Goal: Navigation & Orientation: Find specific page/section

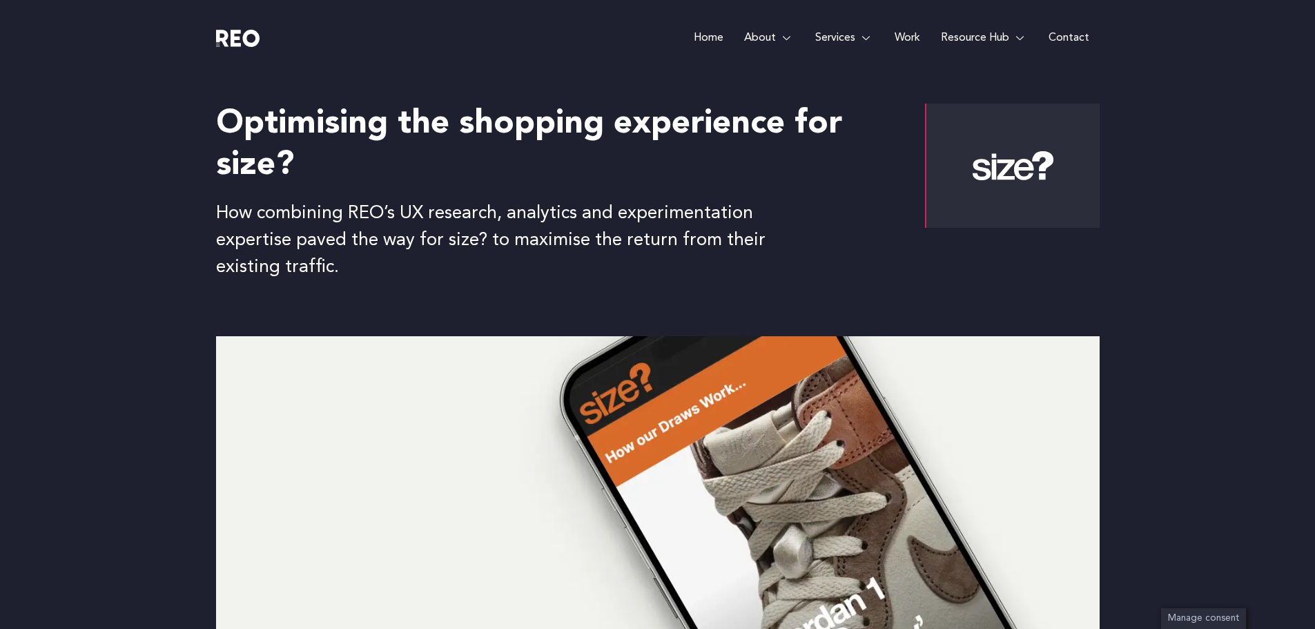
scroll to position [5247, 0]
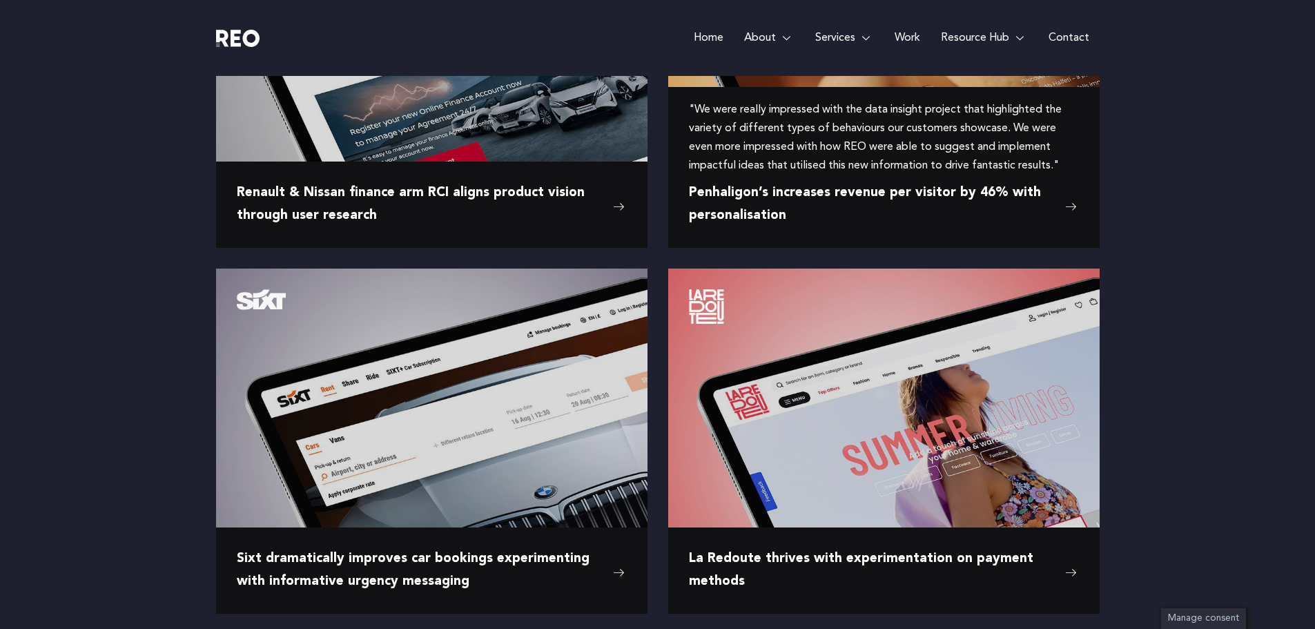
scroll to position [1657, 0]
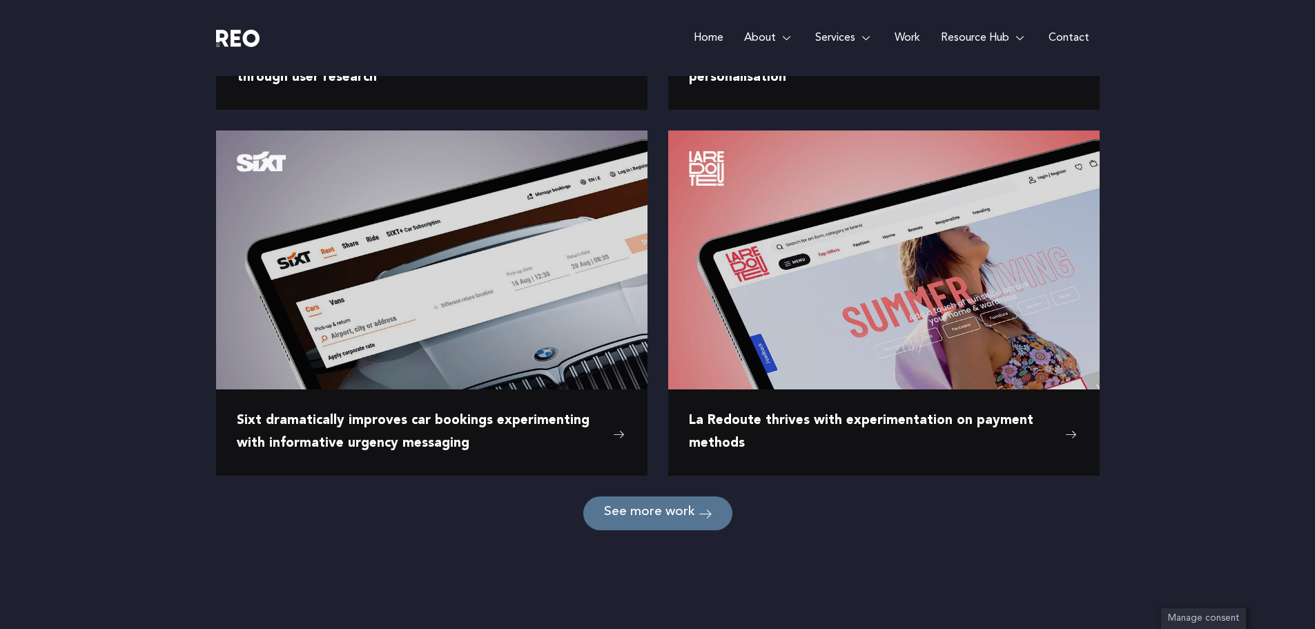
click at [655, 527] on link "See more work" at bounding box center [657, 513] width 149 height 34
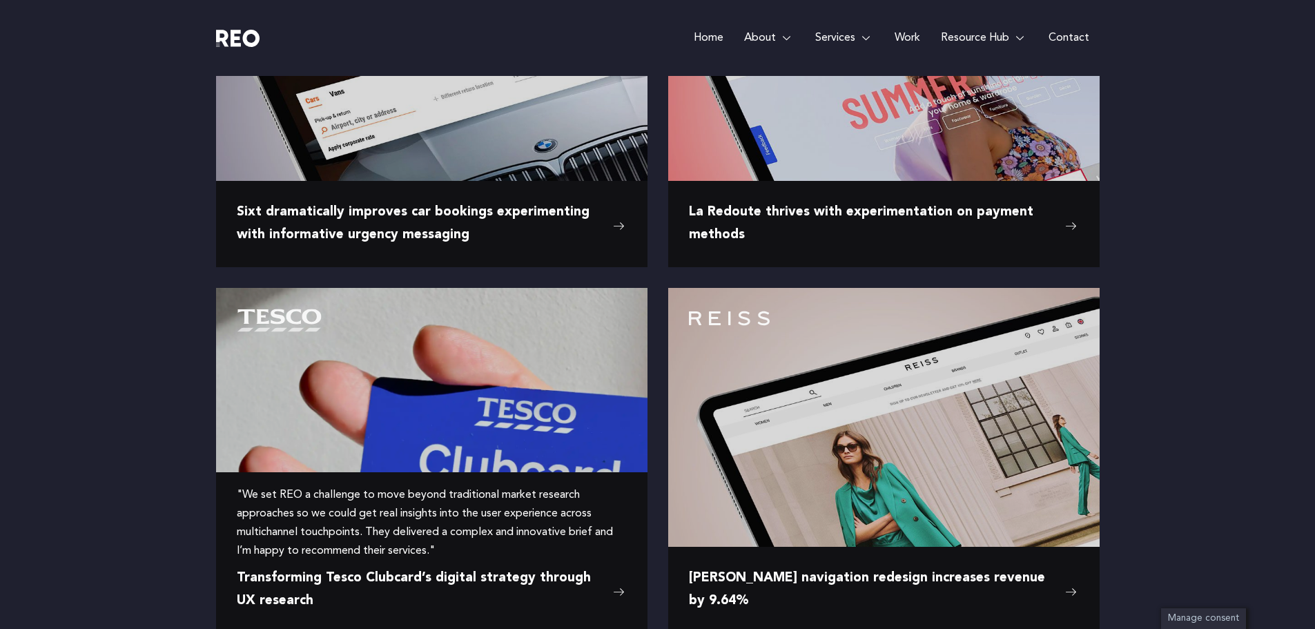
scroll to position [1864, 0]
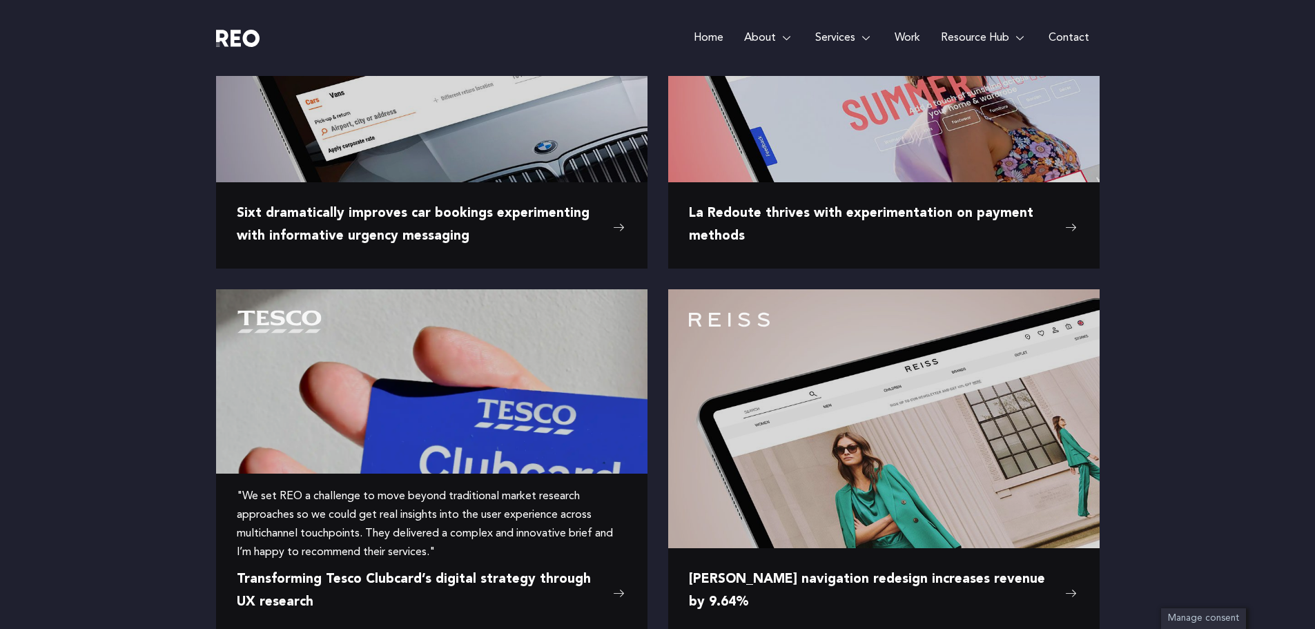
click at [545, 403] on img at bounding box center [432, 379] width 432 height 180
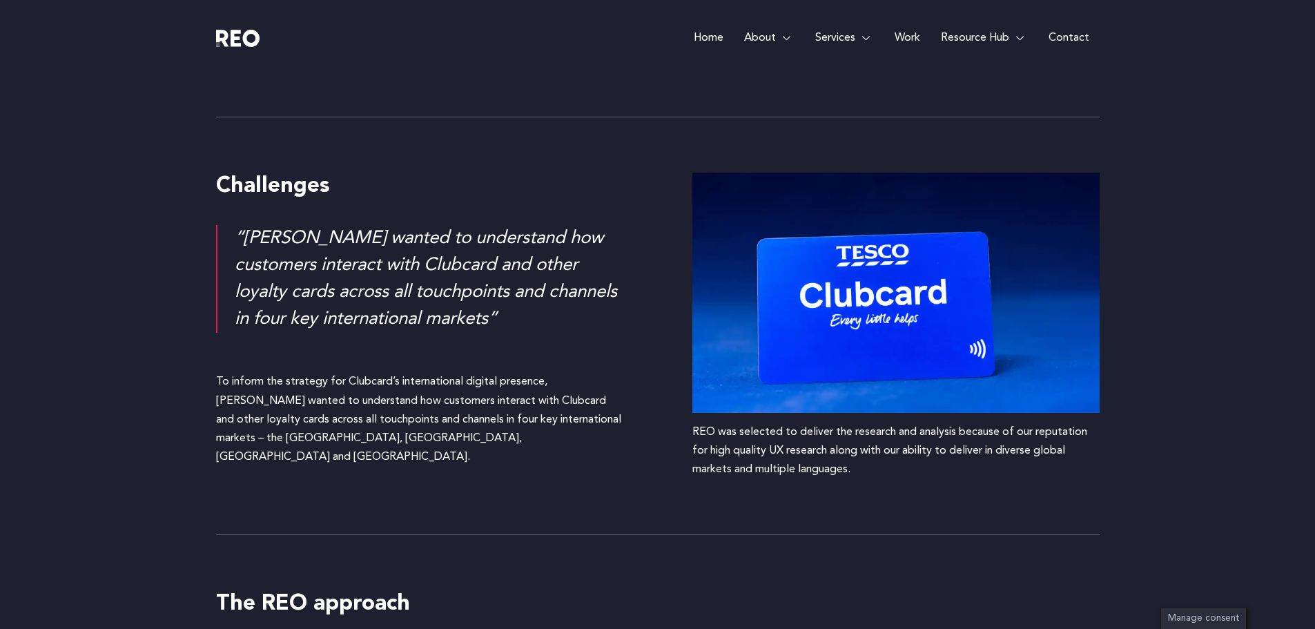
scroll to position [1450, 0]
